Goal: Information Seeking & Learning: Learn about a topic

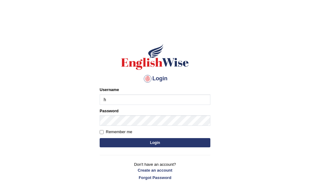
type input "hbehal"
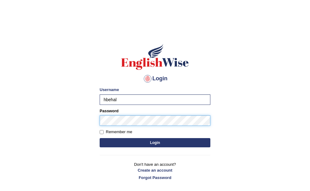
click at [100, 138] on button "Login" at bounding box center [155, 142] width 111 height 9
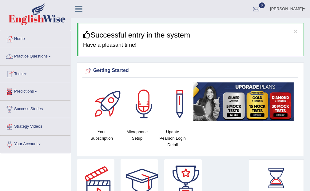
click at [51, 57] on span at bounding box center [49, 56] width 2 height 1
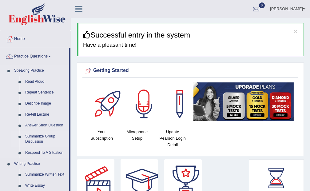
scroll to position [33, 0]
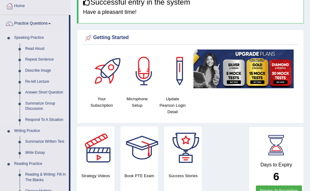
click at [49, 138] on link "Summarize Written Text" at bounding box center [45, 141] width 46 height 11
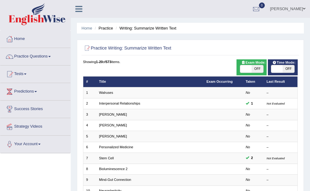
click at [242, 68] on span at bounding box center [245, 68] width 11 height 7
checkbox input "true"
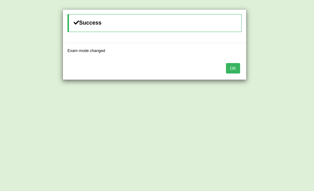
click at [231, 67] on button "OK" at bounding box center [233, 68] width 14 height 10
click at [229, 65] on button "OK" at bounding box center [233, 68] width 14 height 10
